Goal: Check status

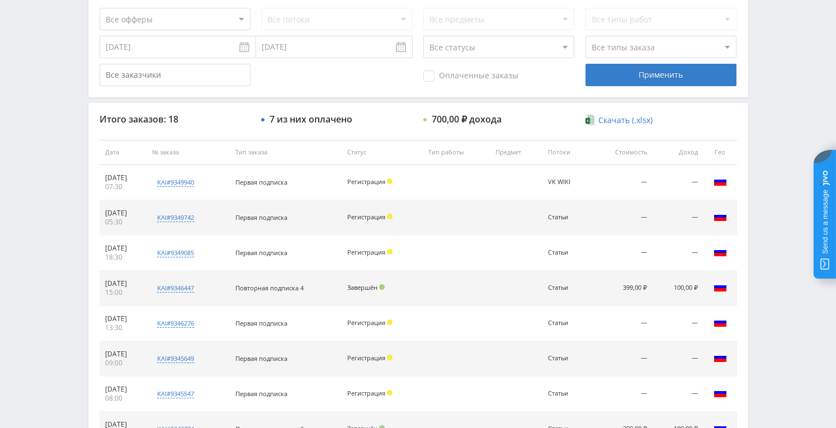
scroll to position [335, 0]
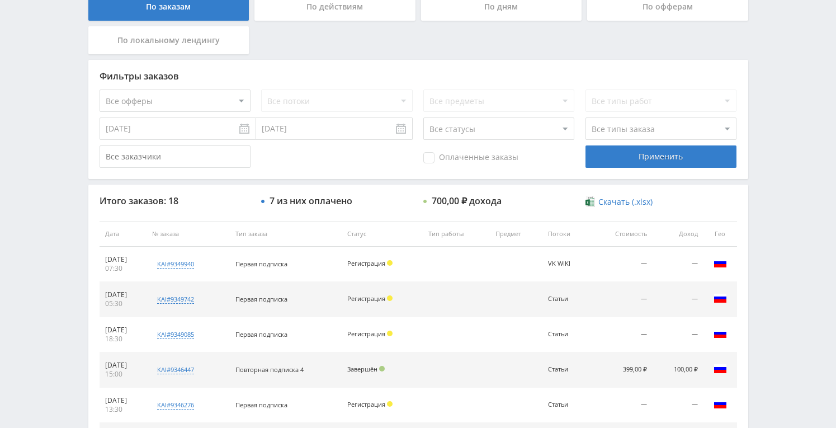
scroll to position [229, 0]
